Goal: Ask a question

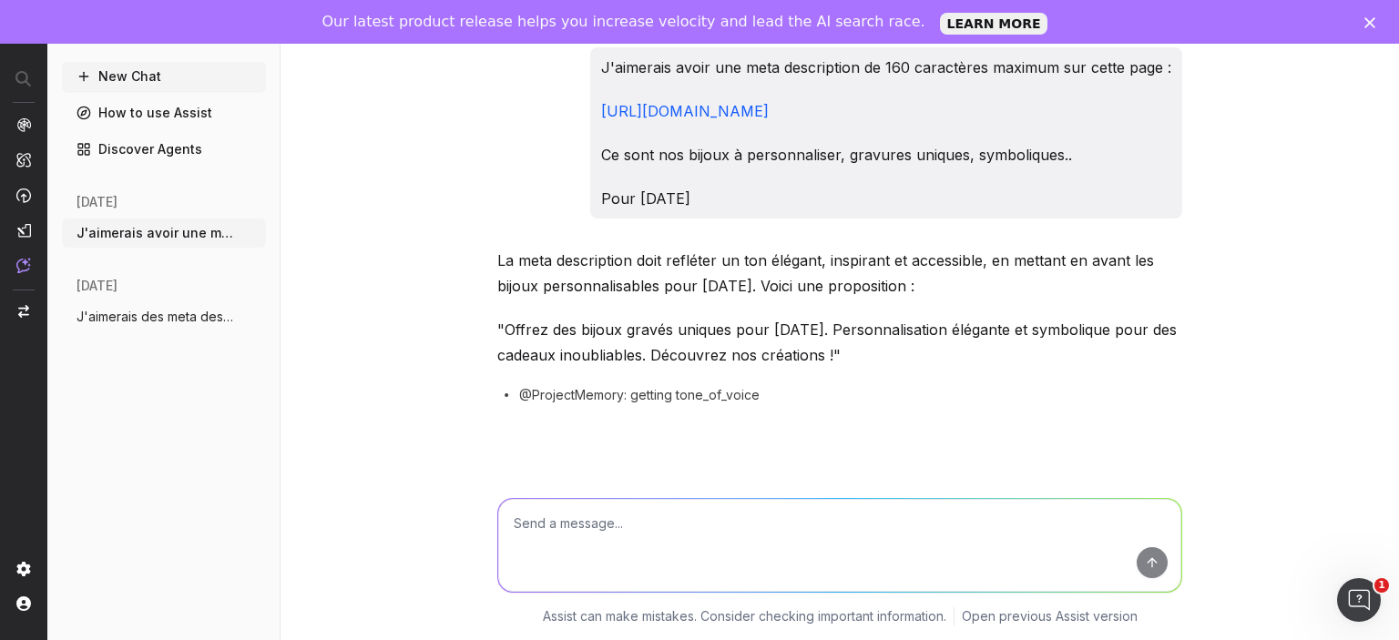
scroll to position [2865, 0]
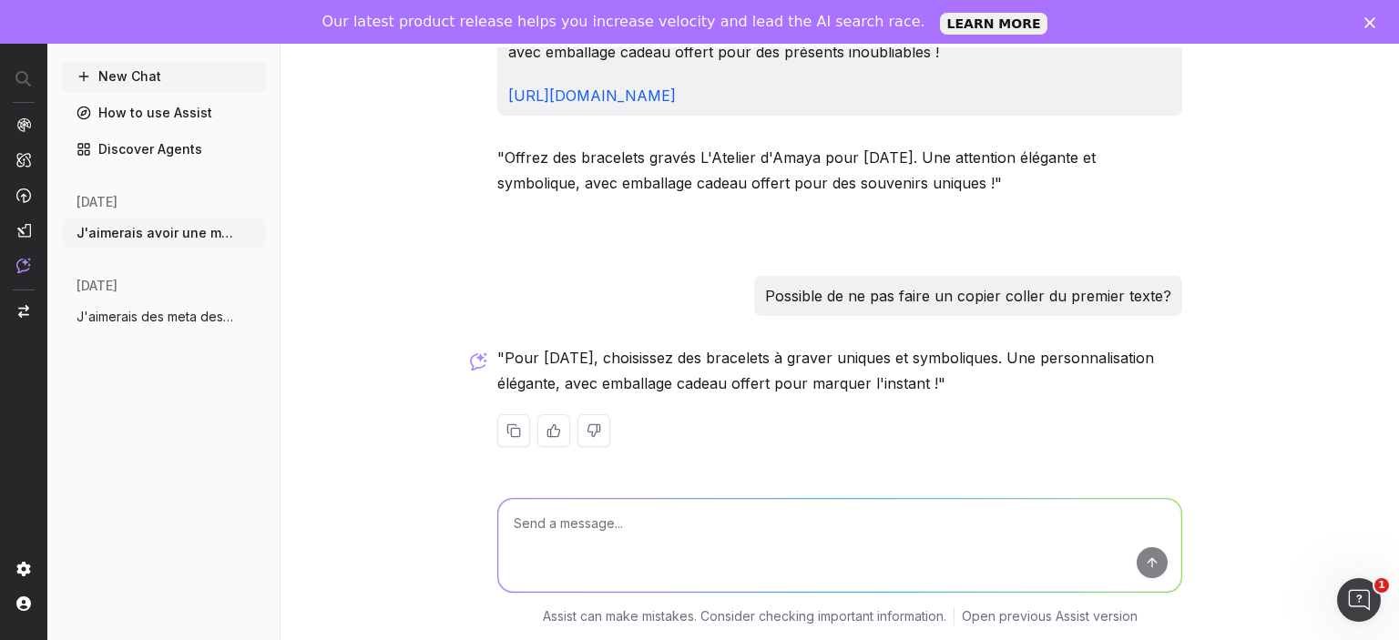
drag, startPoint x: 634, startPoint y: 495, endPoint x: 634, endPoint y: 512, distance: 16.4
click at [634, 504] on div at bounding box center [839, 541] width 699 height 131
click at [634, 512] on textarea at bounding box center [839, 545] width 683 height 93
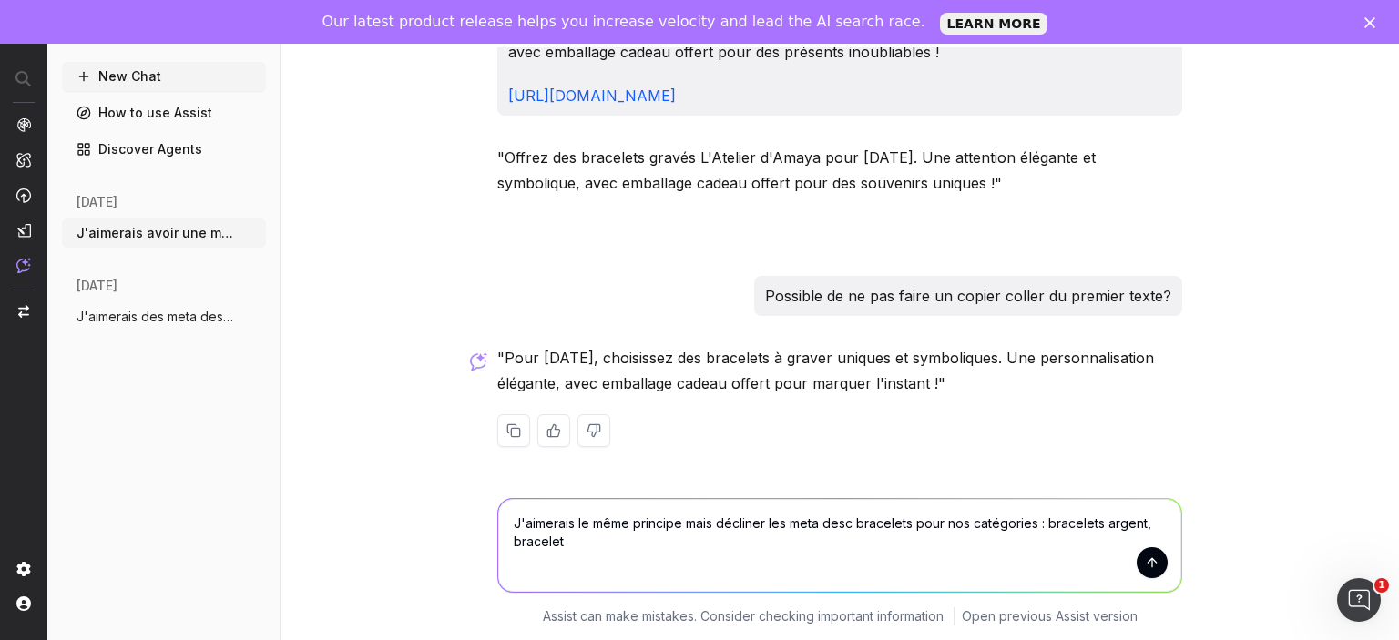
click at [1108, 526] on textarea "J'aimerais le même principe mais décliner les meta desc bracelets pour nos caté…" at bounding box center [839, 545] width 683 height 93
click at [784, 549] on textarea "J'aimerais le même principe mais décliner les meta desc bracelets pour nos caté…" at bounding box center [839, 545] width 683 height 93
type textarea "J'aimerais le même principe mais décliner les meta desc bracelets pour nos caté…"
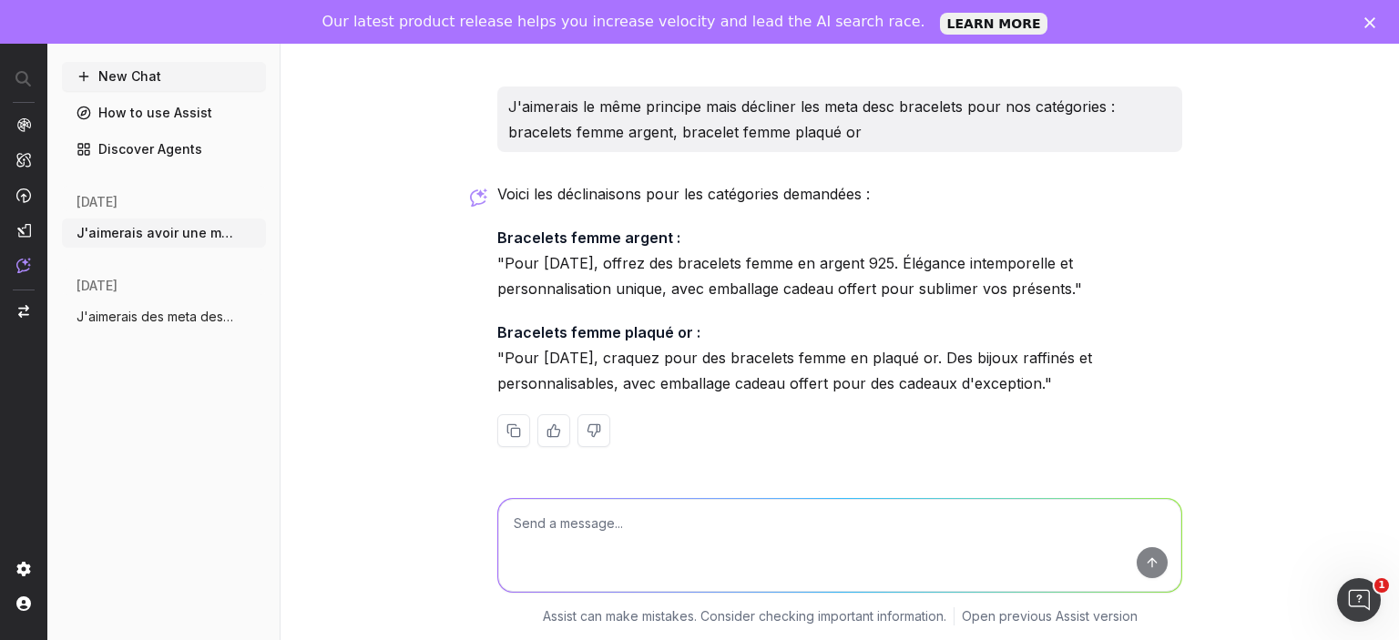
scroll to position [3255, 0]
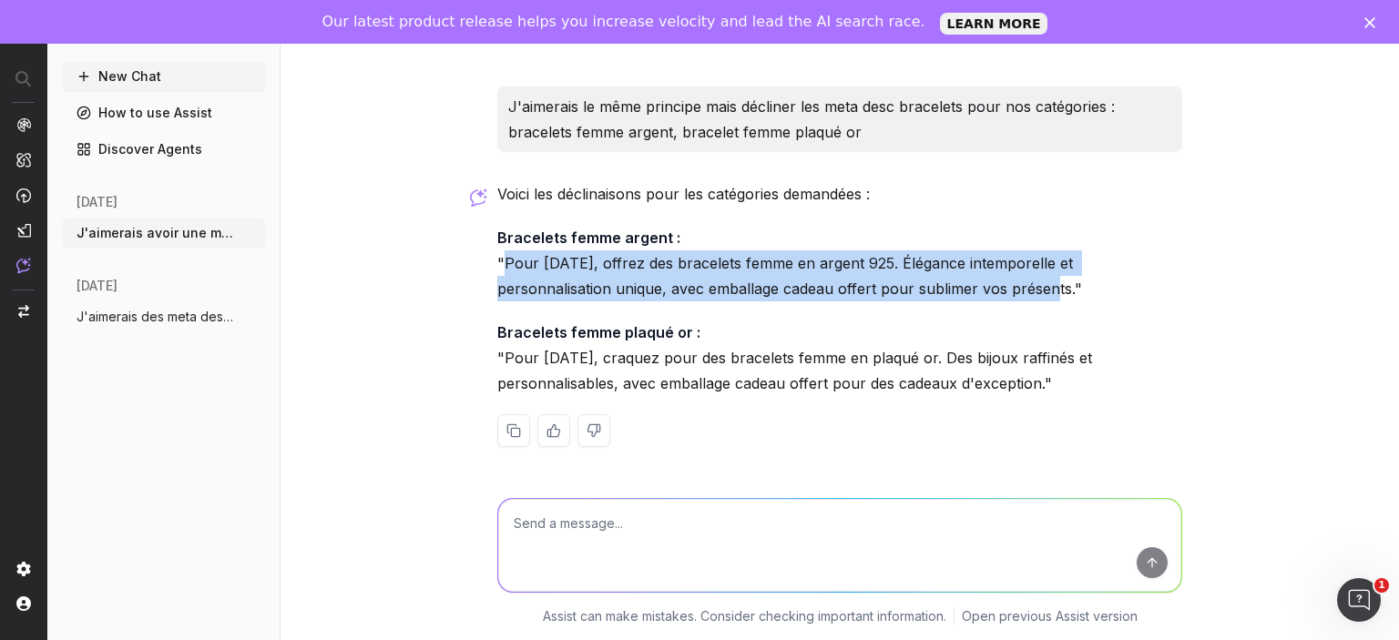
drag, startPoint x: 949, startPoint y: 286, endPoint x: 508, endPoint y: 261, distance: 441.4
click at [508, 261] on p "Bracelets femme argent : "Pour [DATE], offrez des bracelets femme en argent 925…" at bounding box center [839, 263] width 685 height 76
copy p "Pour [DATE], offrez des bracelets femme en argent 925. Élégance intemporelle et…"
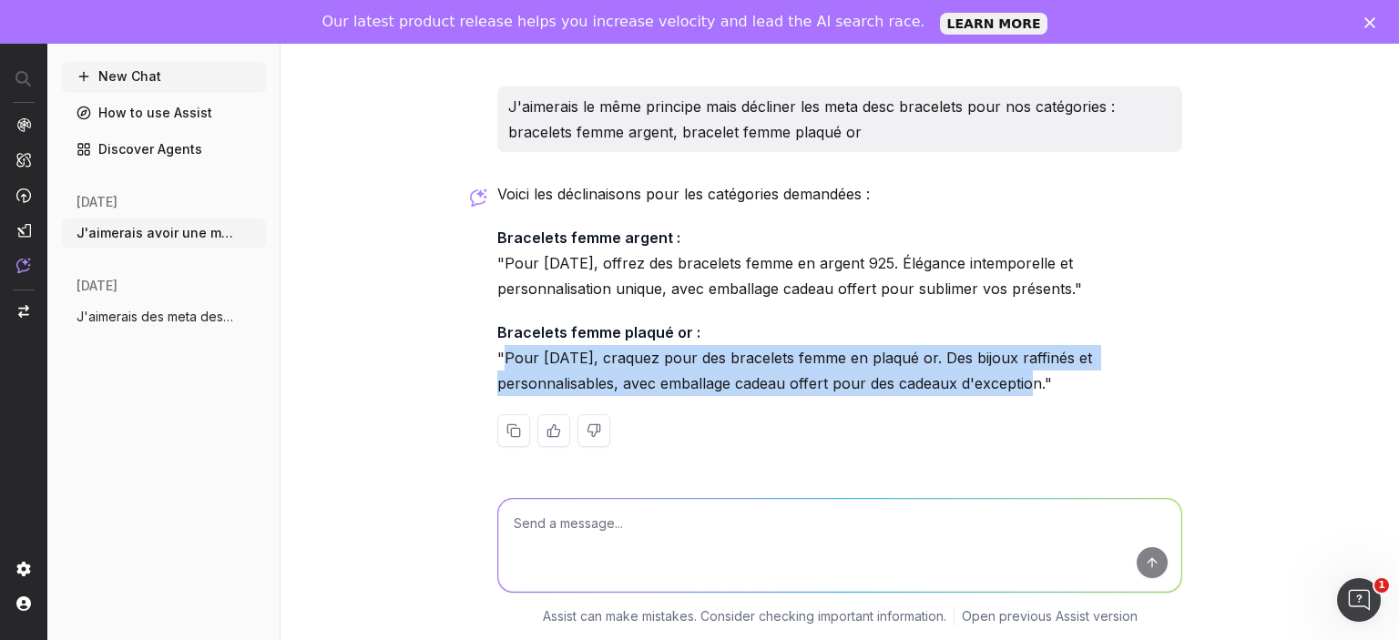
drag, startPoint x: 508, startPoint y: 359, endPoint x: 1041, endPoint y: 382, distance: 533.2
click at [1041, 382] on p "Bracelets femme plaqué or : "Pour [DATE], craquez pour des bracelets femme en p…" at bounding box center [839, 358] width 685 height 76
copy p "Pour [DATE], craquez pour des bracelets femme en plaqué or. Des bijoux raffinés…"
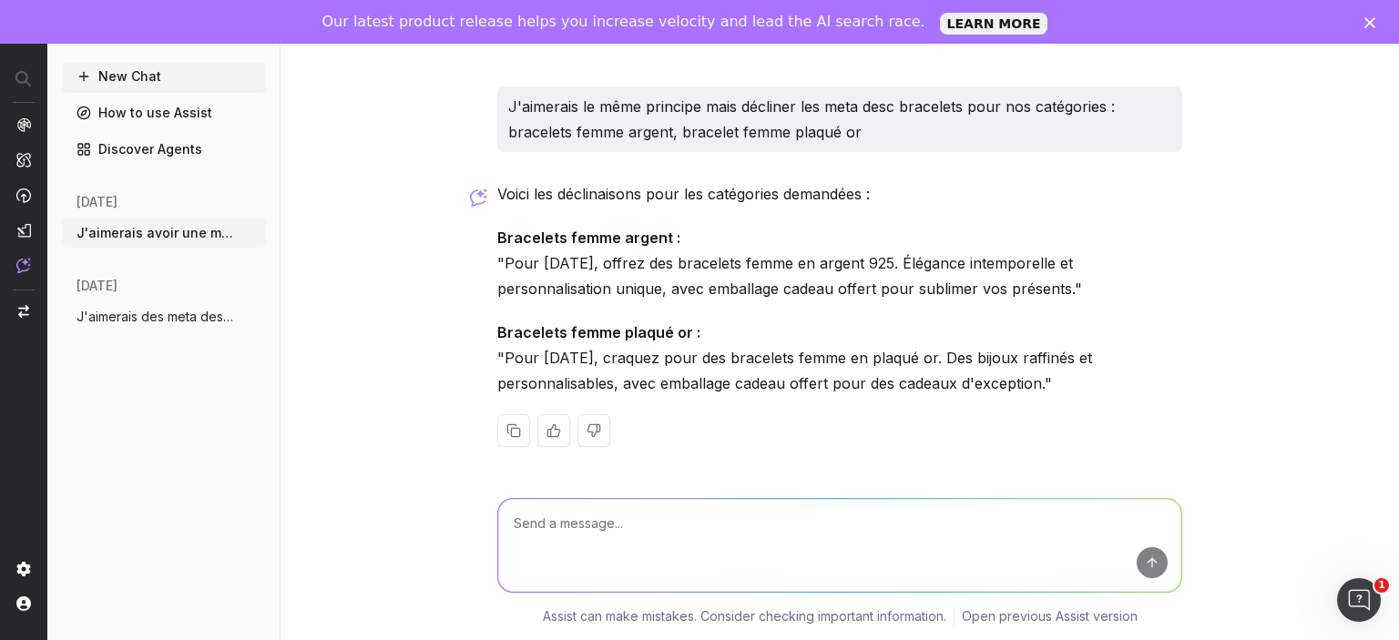
click at [675, 504] on textarea at bounding box center [839, 545] width 683 height 93
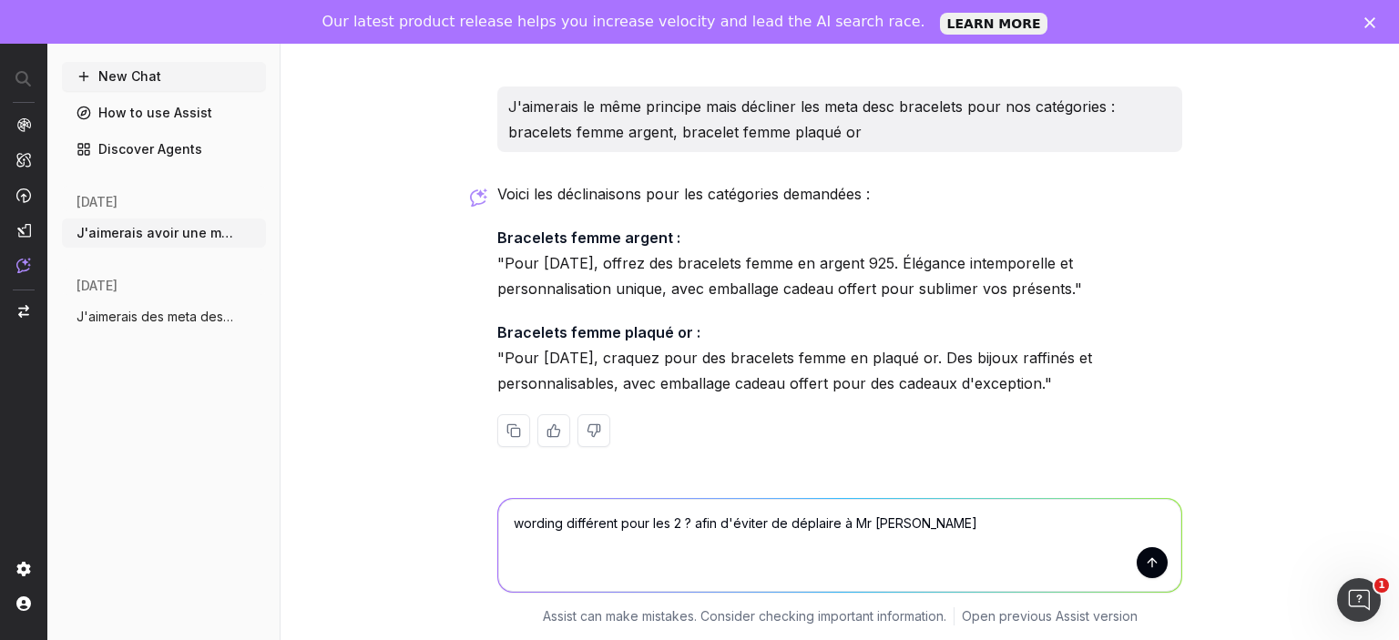
type textarea "wording différent pour les 2 ? afin d'éviter de déplaire à Mr [PERSON_NAME]"
